Goal: Find specific page/section: Find specific page/section

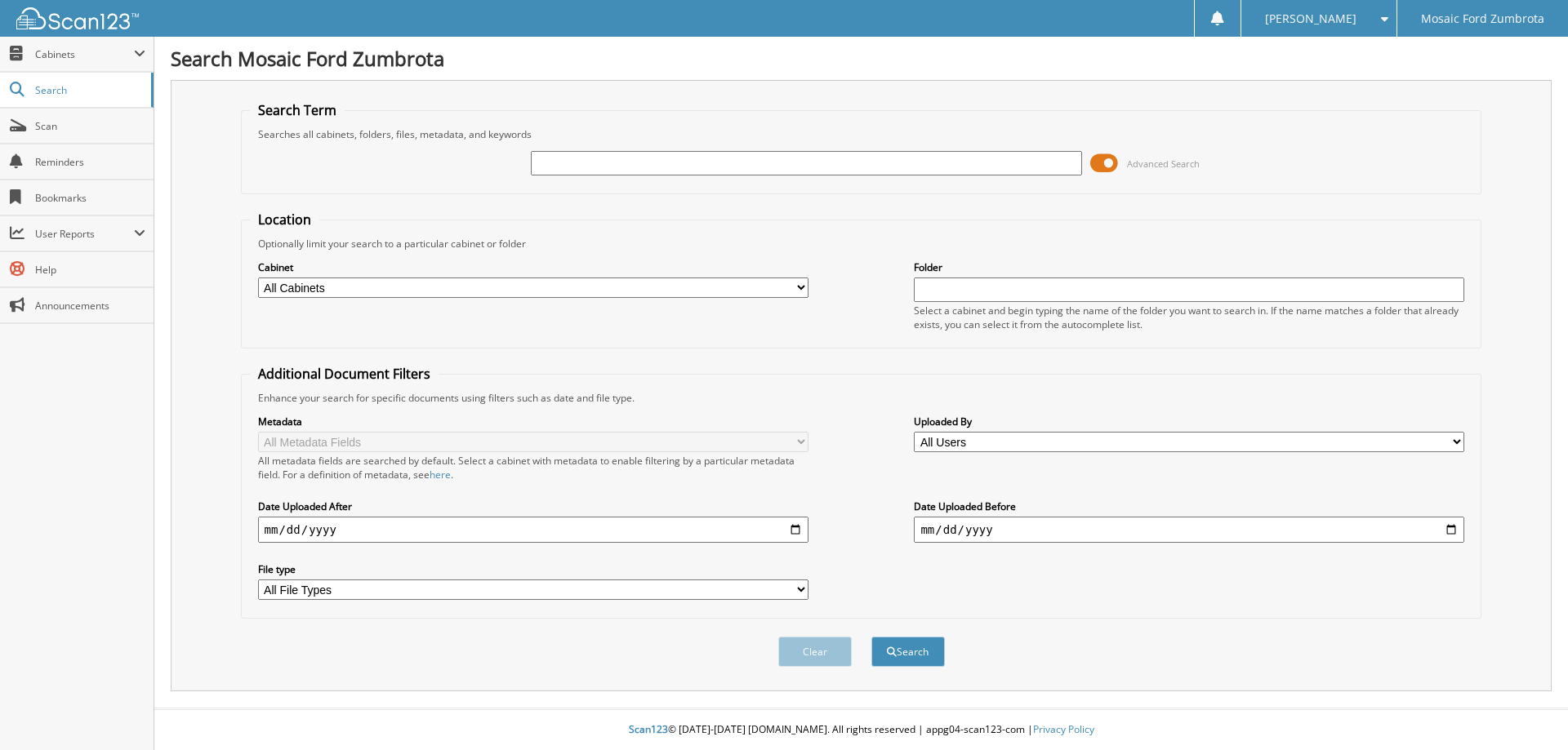
click at [675, 157] on input "text" at bounding box center [806, 163] width 550 height 24
type input "11686"
click at [872, 637] on button "Search" at bounding box center [908, 652] width 73 height 30
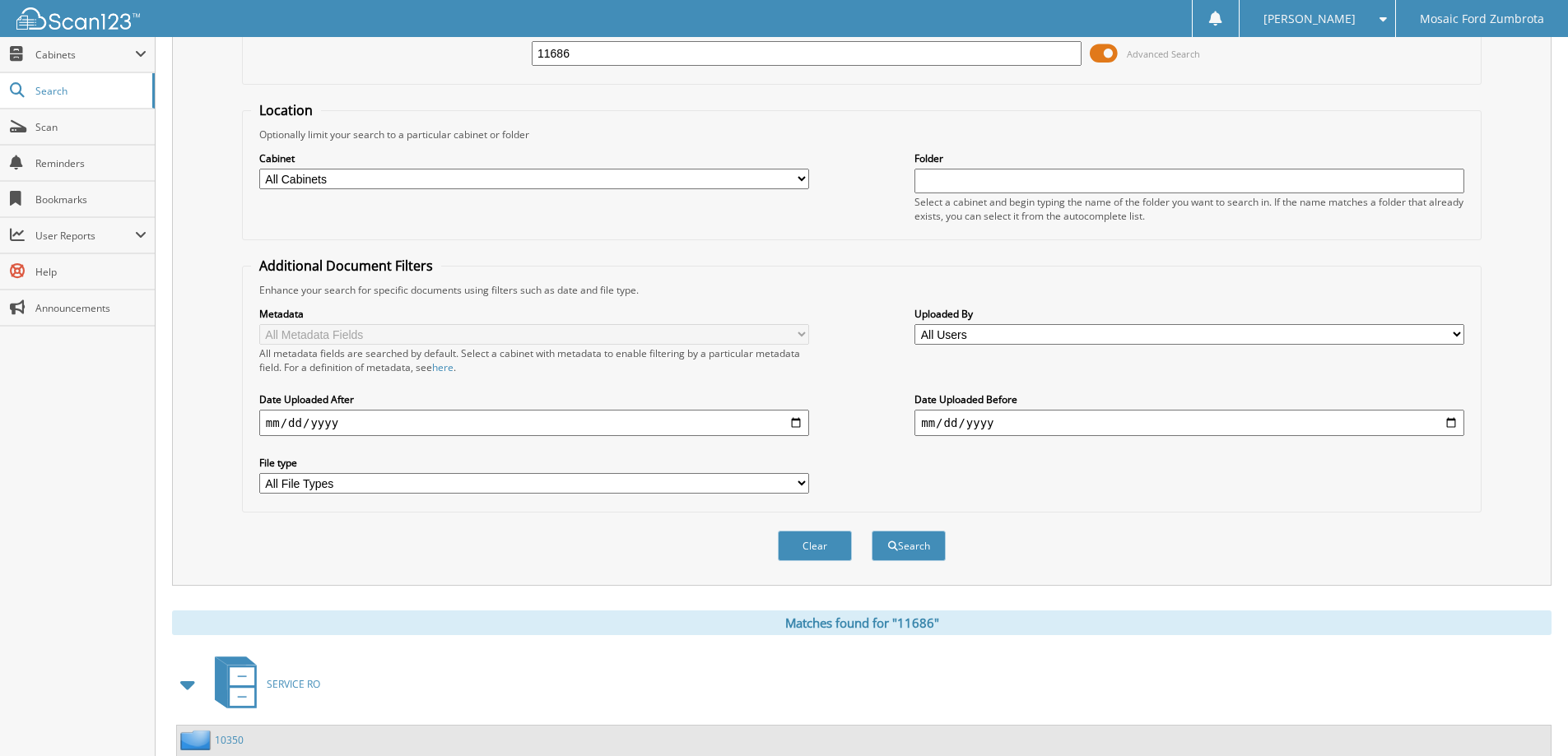
scroll to position [265, 0]
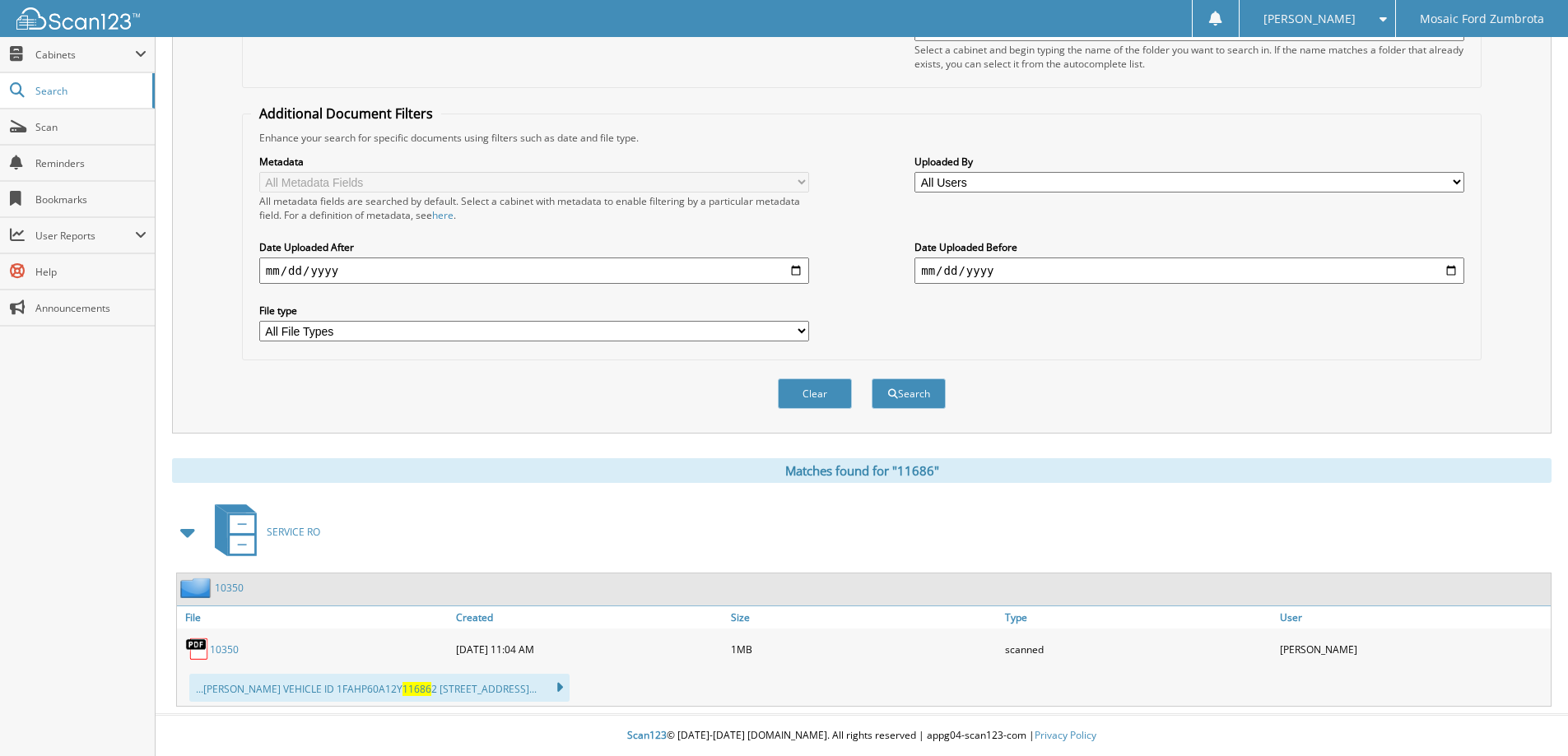
click at [296, 528] on span "SERVICE RO" at bounding box center [293, 532] width 53 height 14
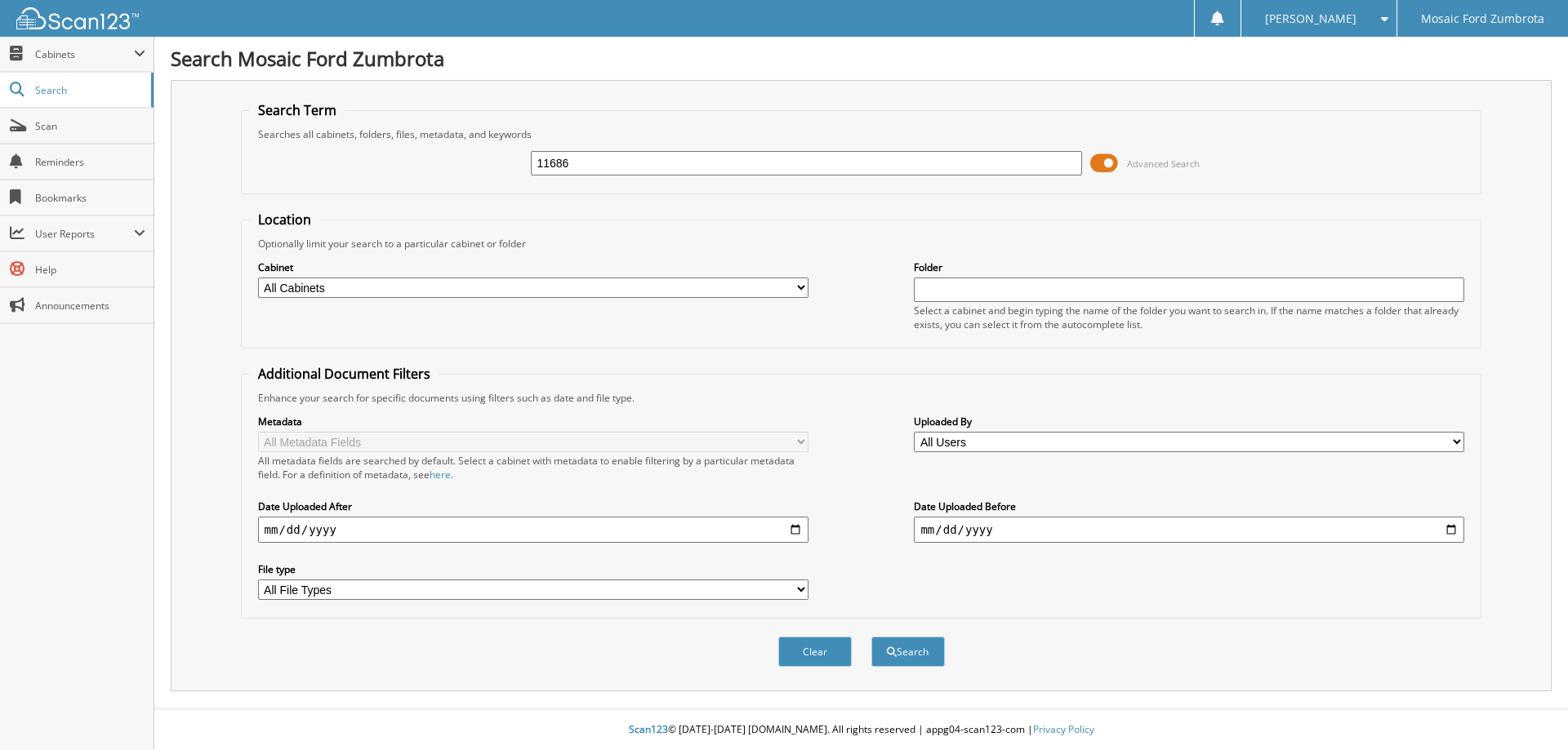
type input "11686"
click at [872, 637] on button "Search" at bounding box center [908, 652] width 73 height 30
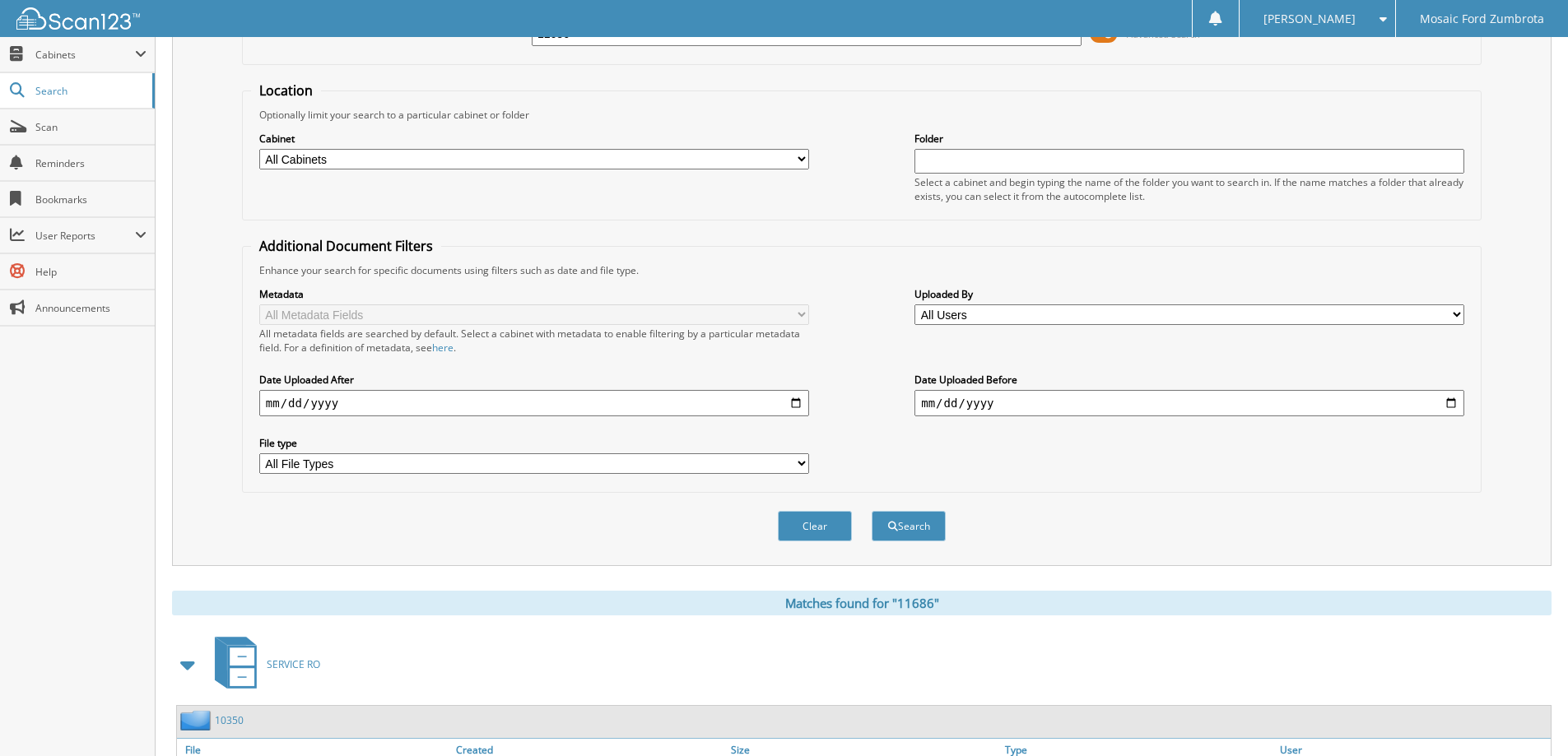
scroll to position [265, 0]
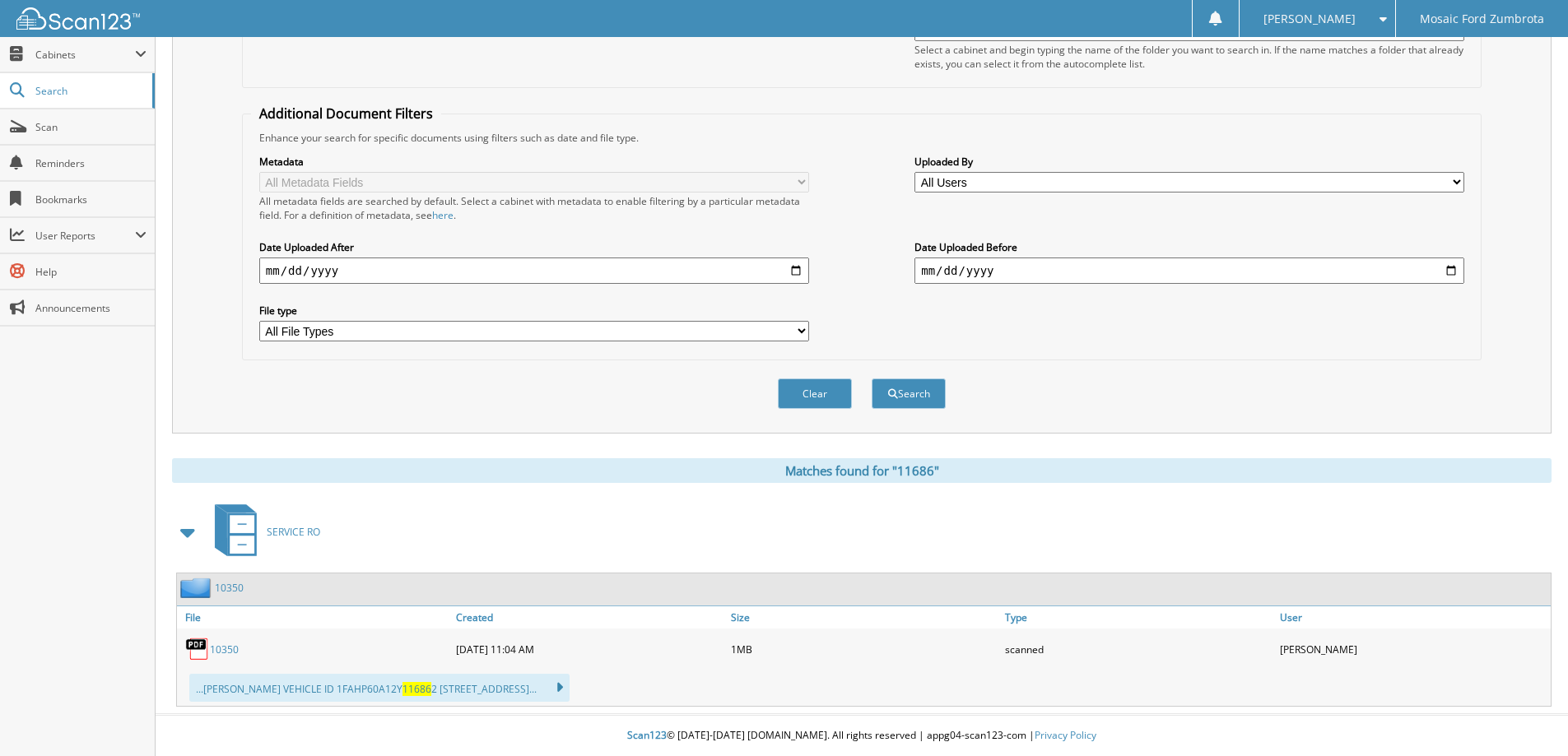
click at [224, 592] on link "10350" at bounding box center [229, 588] width 29 height 14
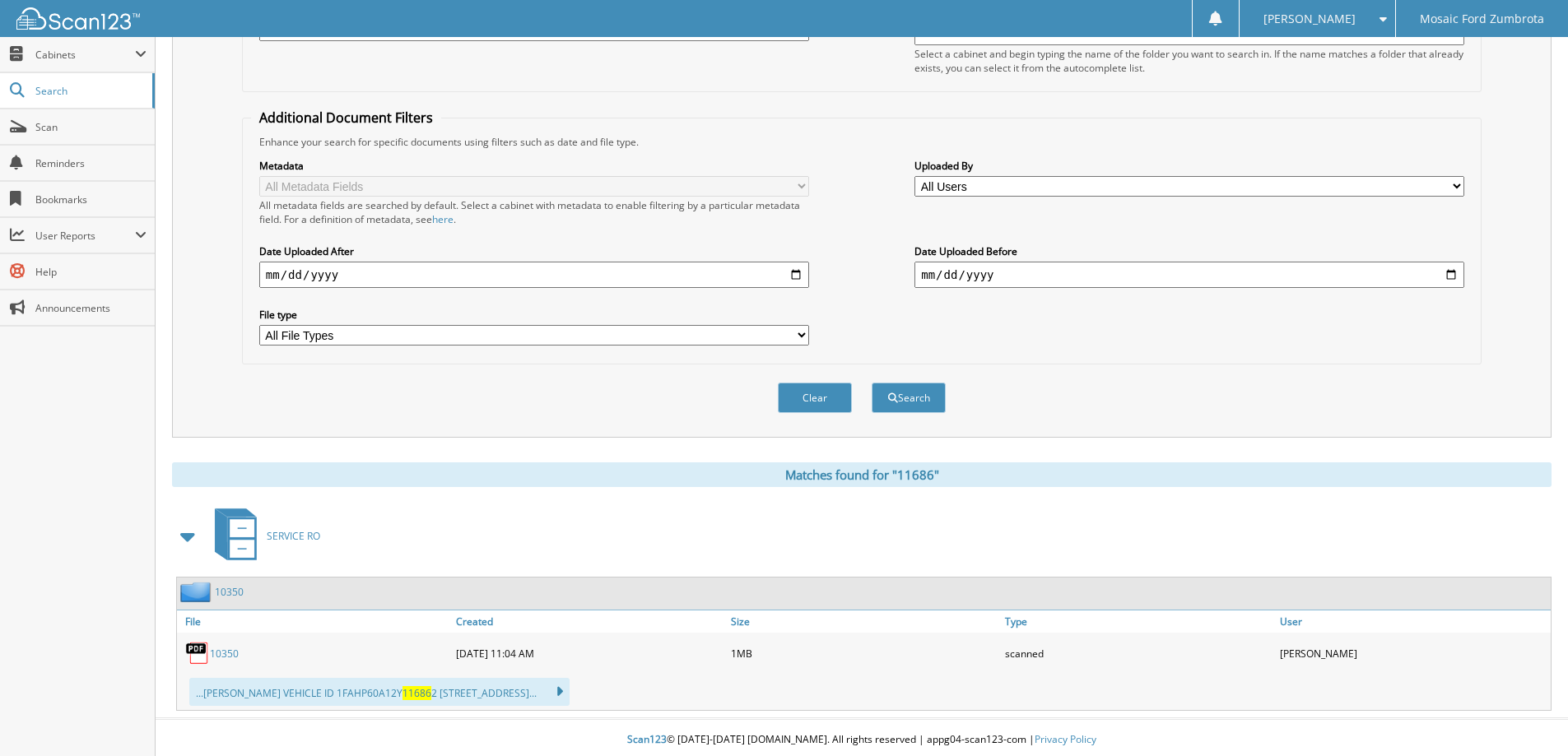
scroll to position [265, 0]
